Goal: Task Accomplishment & Management: Use online tool/utility

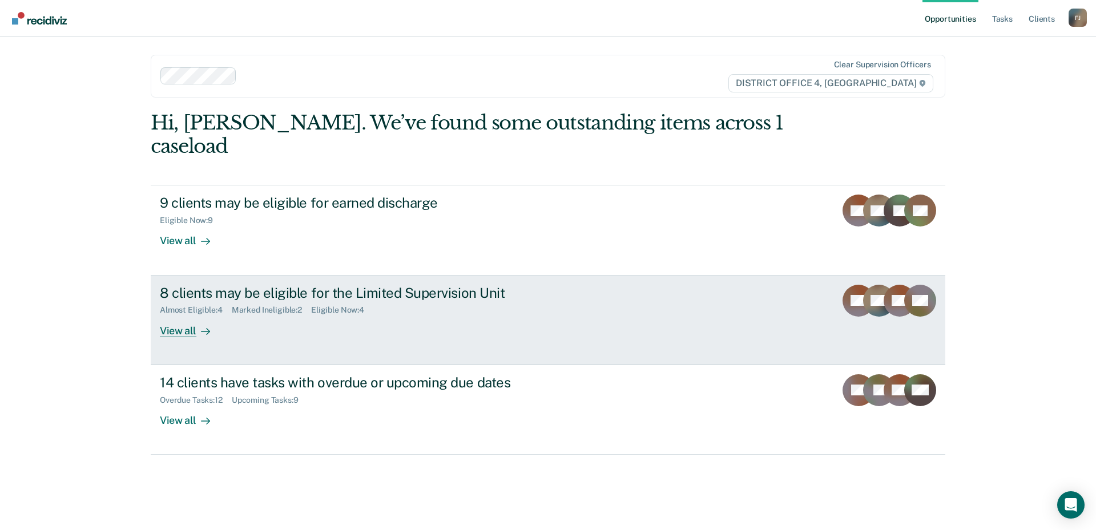
click at [208, 320] on link "8 clients may be eligible for the Limited Supervision Unit Almost Eligible : 4 …" at bounding box center [548, 321] width 795 height 90
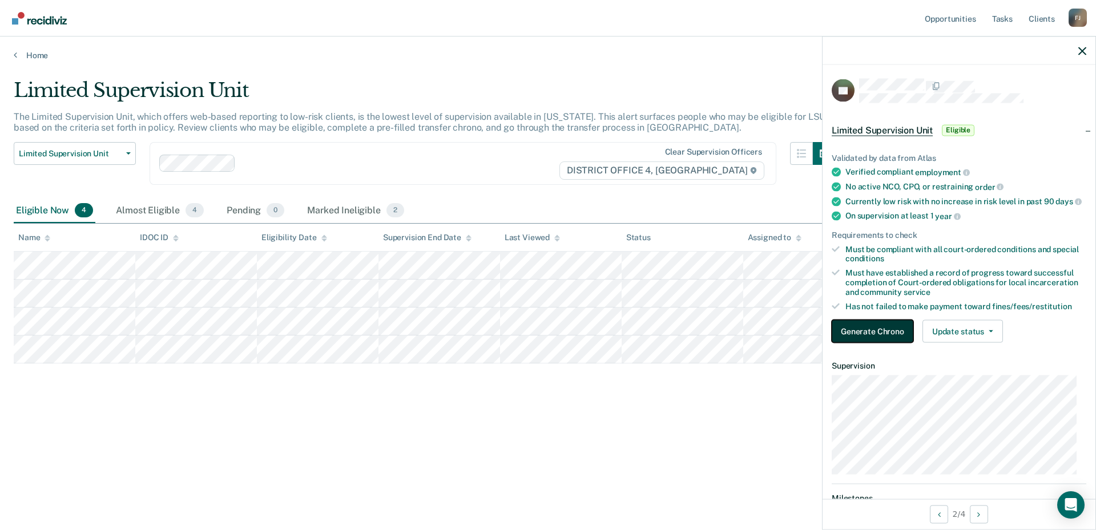
click at [903, 343] on button "Generate Chrono" at bounding box center [873, 331] width 82 height 23
click at [892, 343] on button "Generate Chrono" at bounding box center [873, 331] width 82 height 23
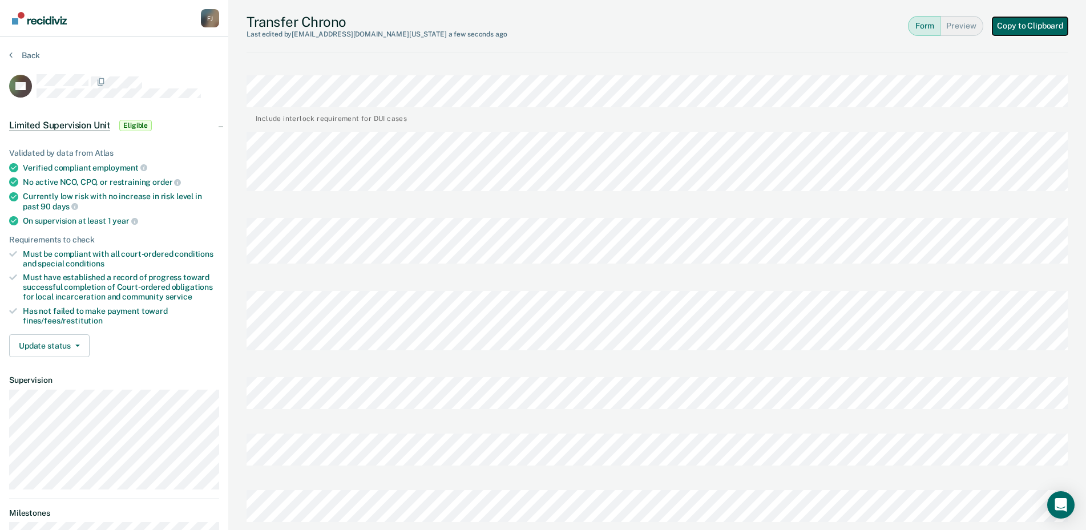
click at [1004, 22] on button "Copy to Clipboard" at bounding box center [1030, 26] width 75 height 18
click at [1015, 27] on button "Copy to Clipboard" at bounding box center [1030, 26] width 75 height 18
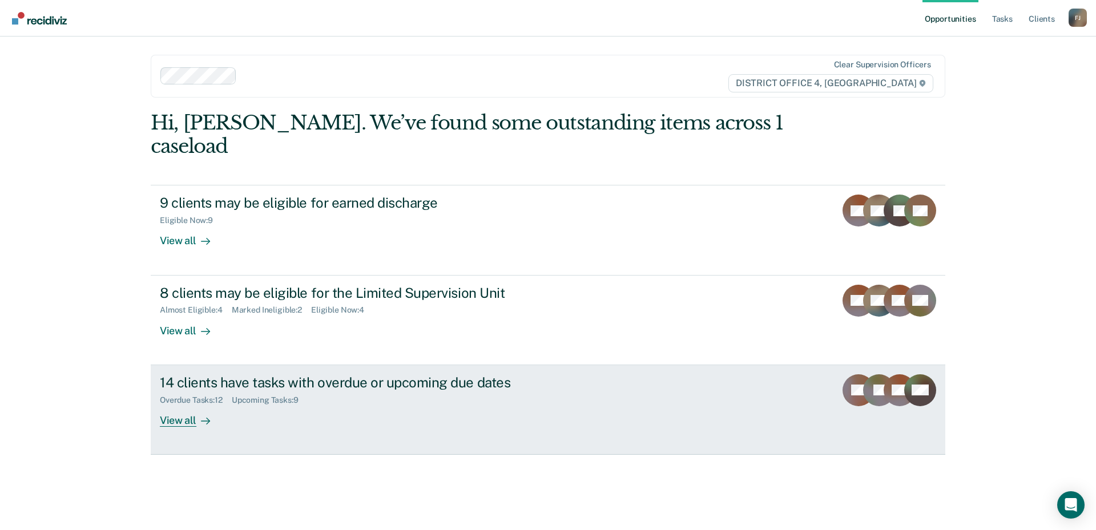
click at [288, 375] on div "14 clients have tasks with overdue or upcoming due dates" at bounding box center [360, 383] width 401 height 17
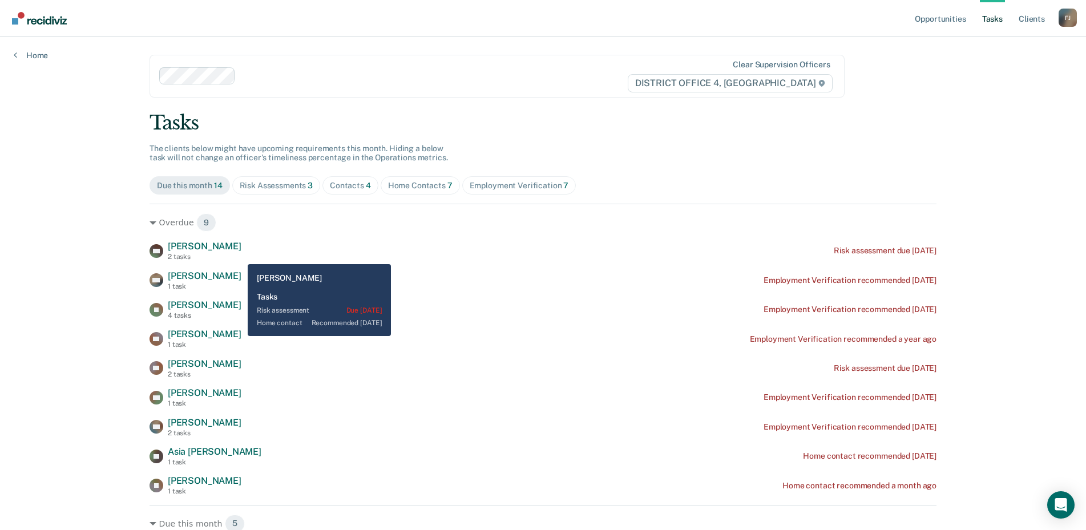
click at [239, 255] on div "MB Mark Black 2 tasks Risk assessment due 8 years ago" at bounding box center [543, 251] width 787 height 20
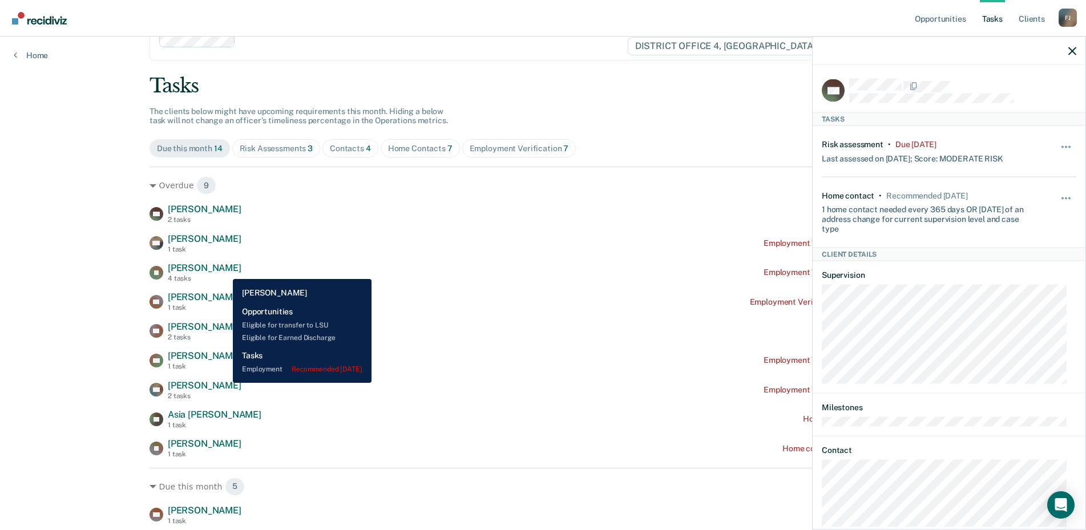
scroll to position [57, 0]
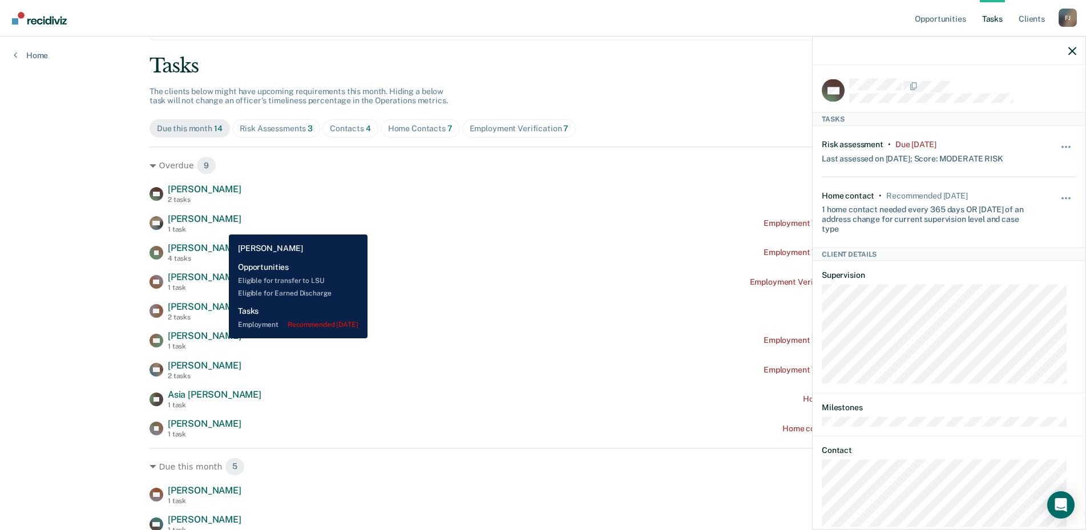
click at [220, 226] on div "1 task" at bounding box center [205, 230] width 74 height 8
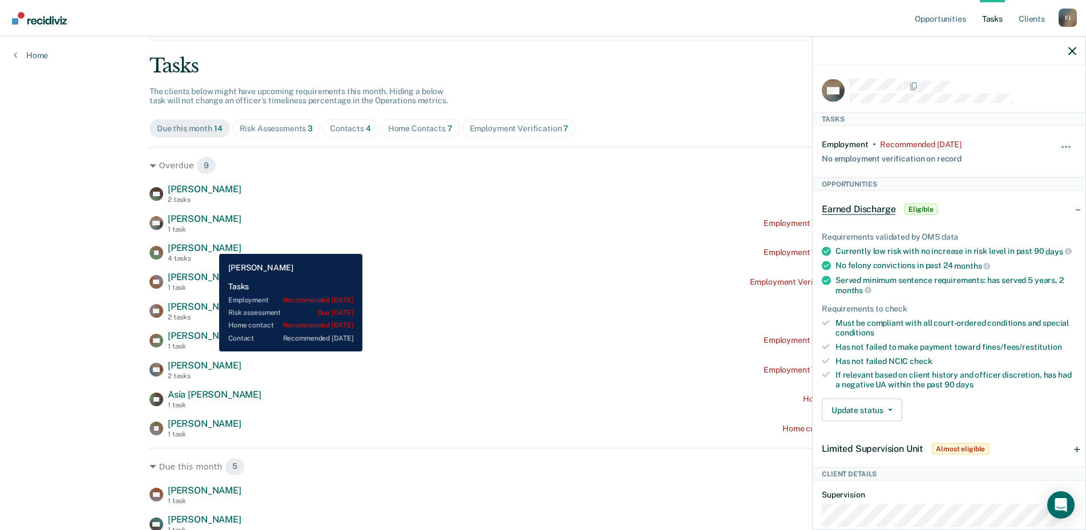
click at [211, 245] on span "Dominick Jenkins" at bounding box center [205, 248] width 74 height 11
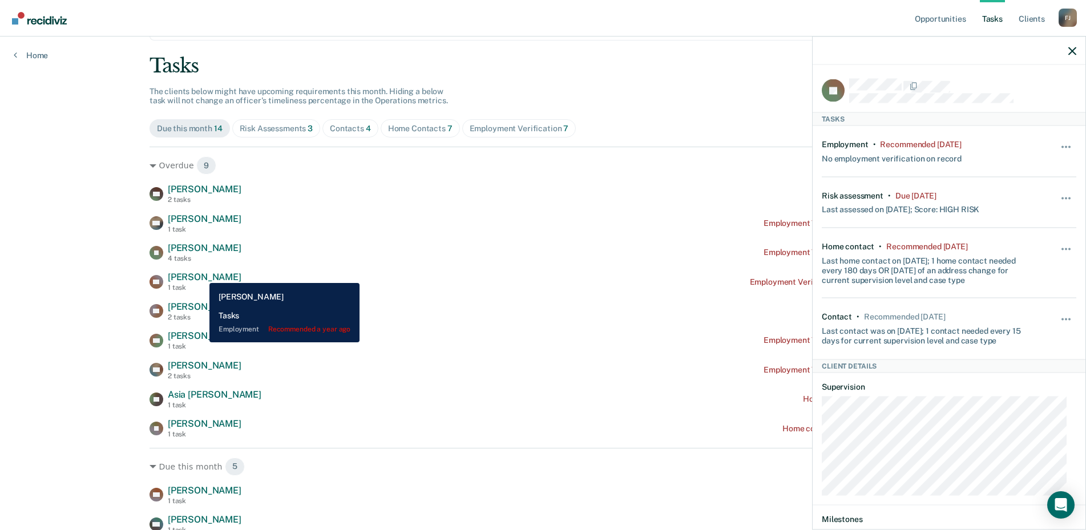
click at [201, 275] on span "David Shaffer" at bounding box center [205, 277] width 74 height 11
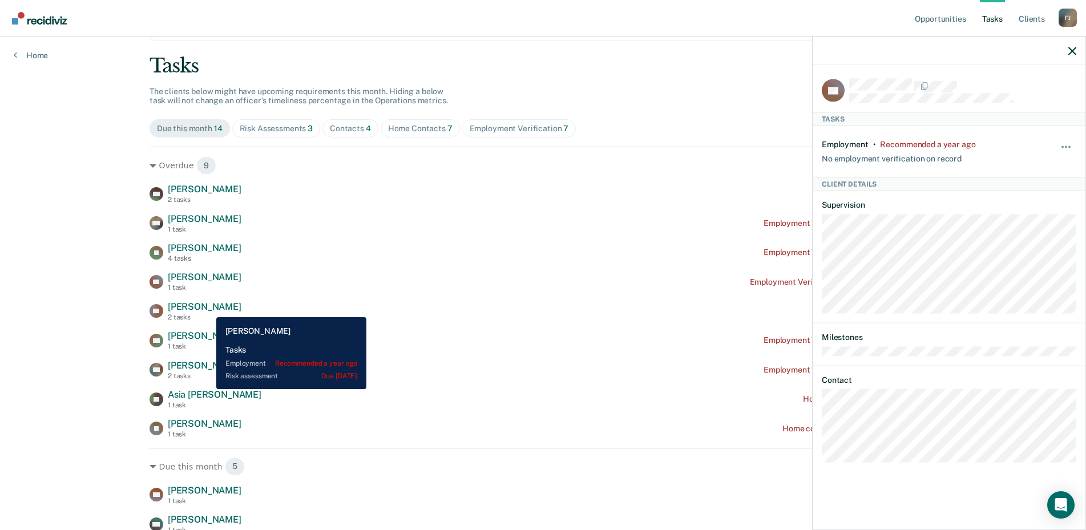
click at [208, 309] on span "Anastasia Parkinson" at bounding box center [205, 306] width 74 height 11
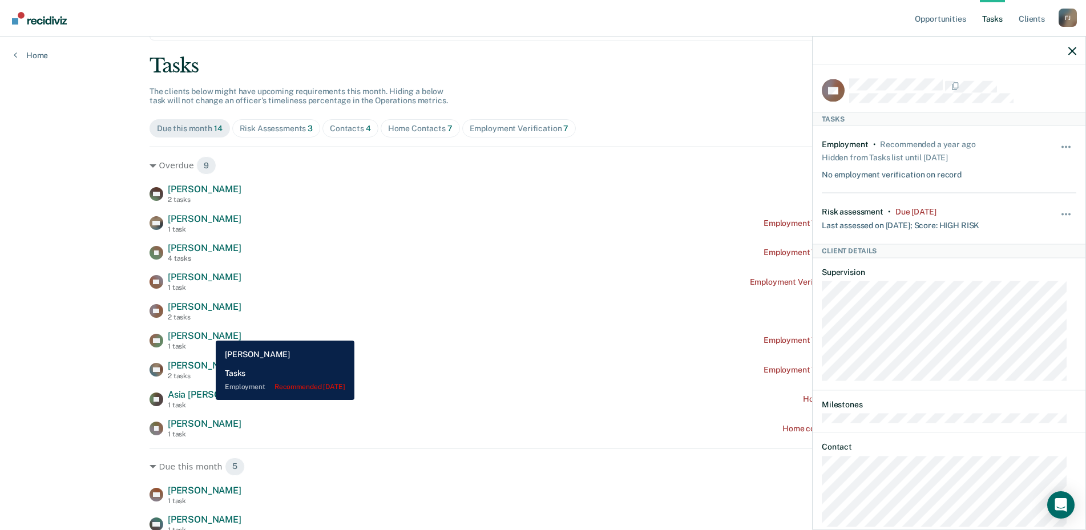
click at [207, 332] on span "Amy Greer" at bounding box center [205, 336] width 74 height 11
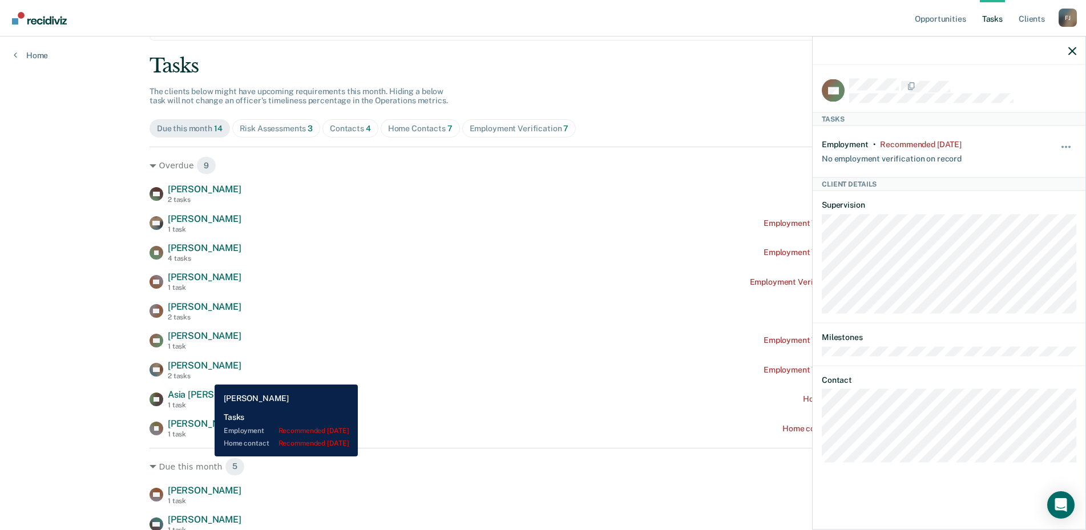
click at [206, 376] on div "2 tasks" at bounding box center [205, 376] width 74 height 8
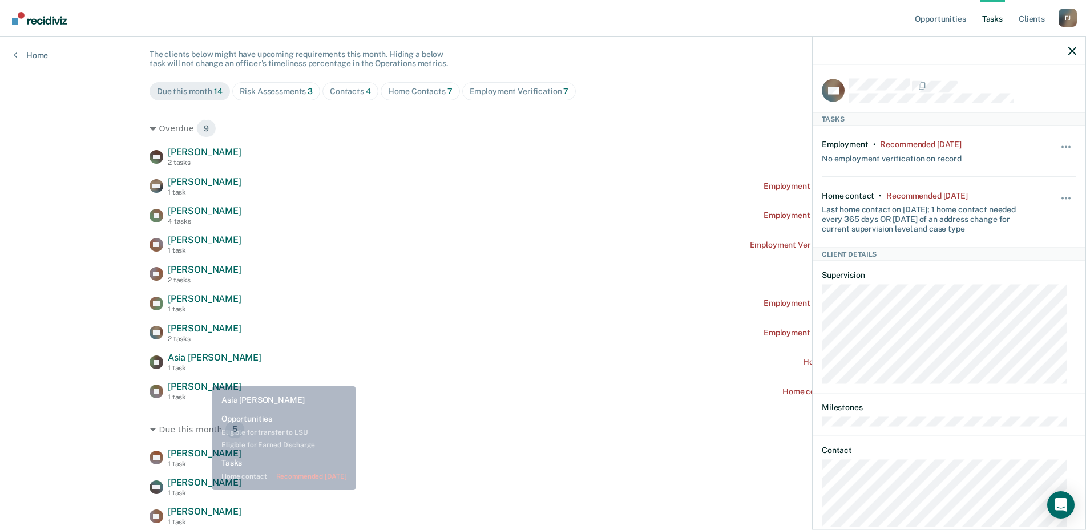
scroll to position [114, 0]
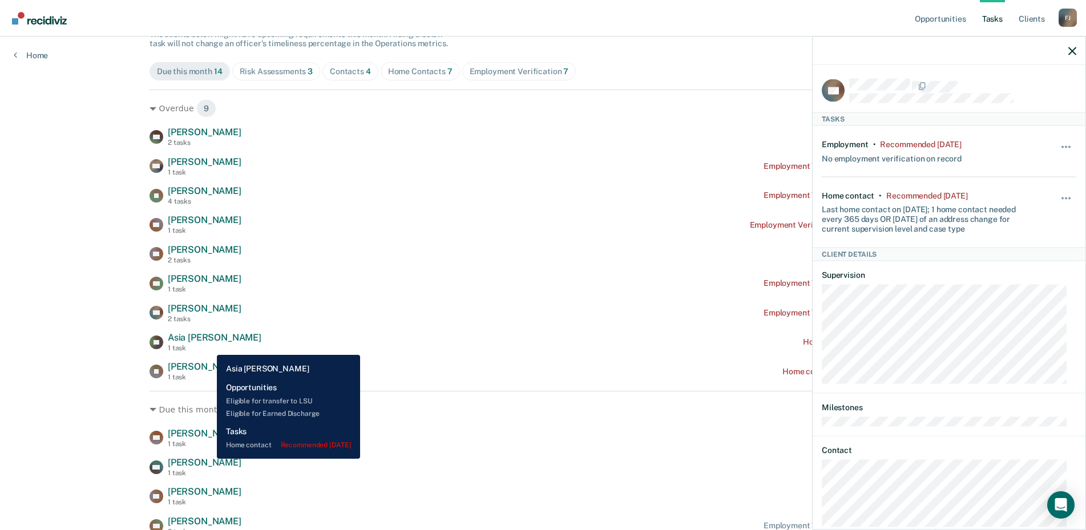
click at [208, 347] on div "1 task" at bounding box center [215, 348] width 94 height 8
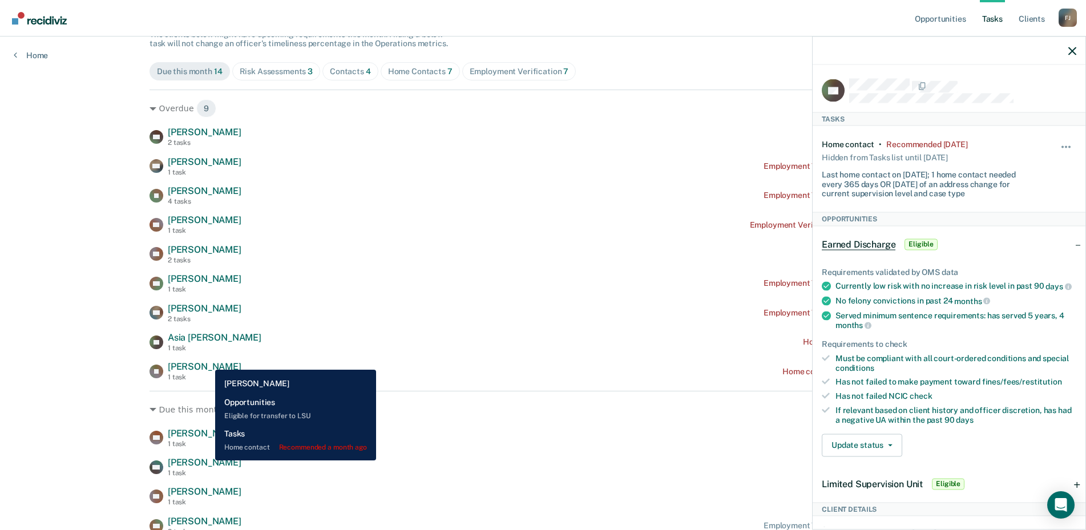
click at [207, 361] on div "Joshua Balderas 1 task" at bounding box center [205, 371] width 74 height 20
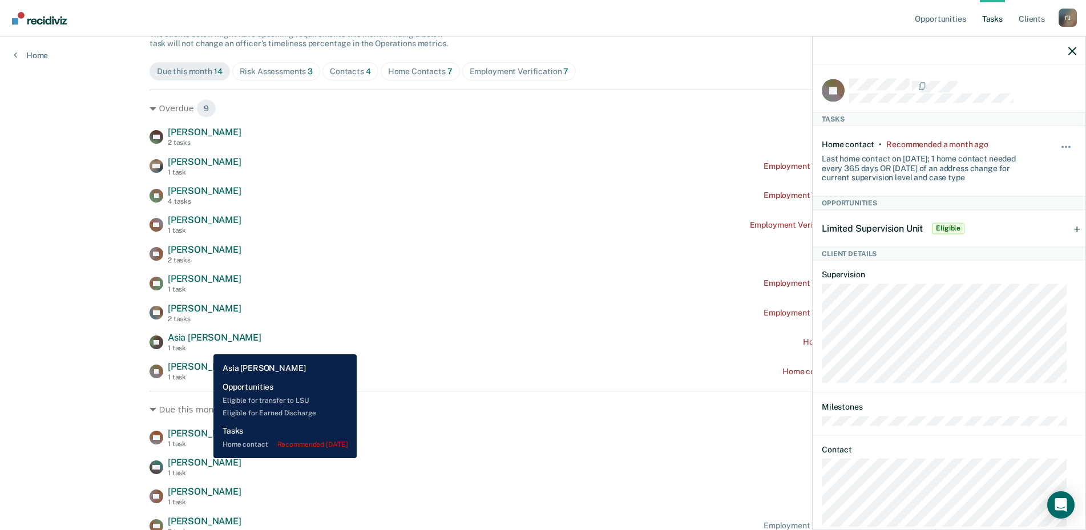
click at [205, 346] on div "1 task" at bounding box center [215, 348] width 94 height 8
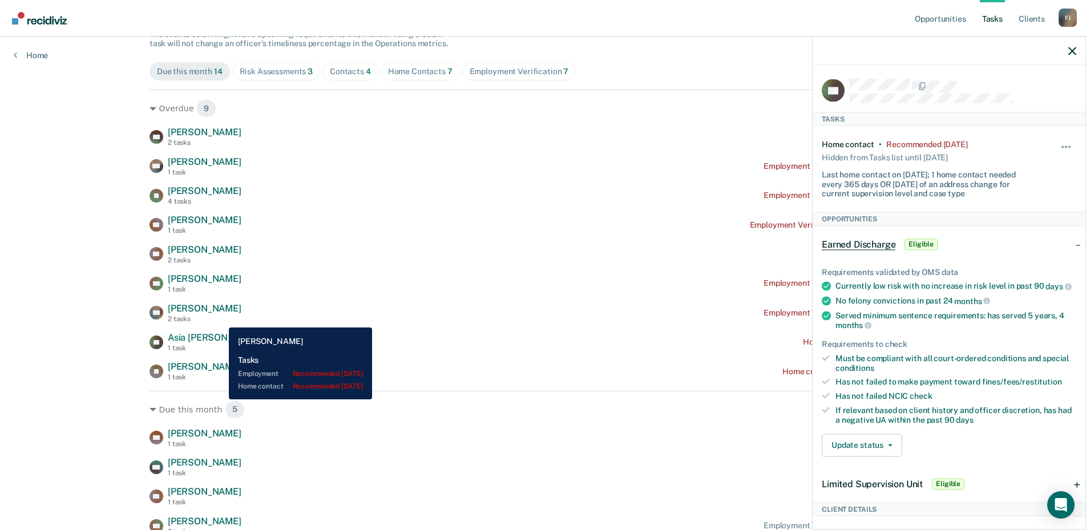
click at [220, 319] on div "AD Amanda Diaz 2 tasks Employment Verification recommended 4 months ago" at bounding box center [543, 313] width 787 height 20
